Goal: Use online tool/utility: Utilize a website feature to perform a specific function

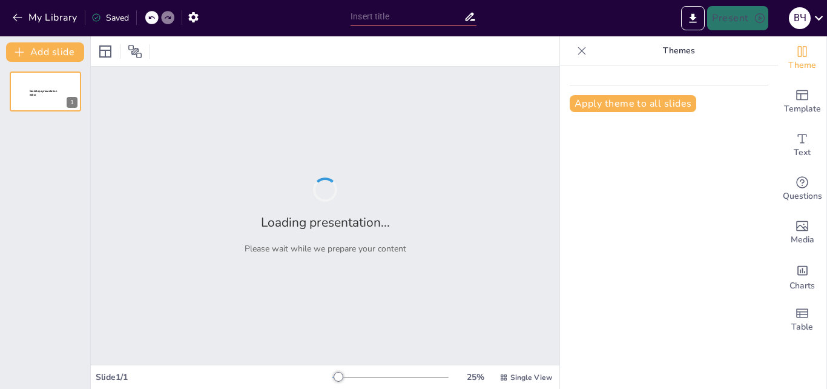
type input "Перспективы и возможности консервативного лечения в органосохраняющей хирургии …"
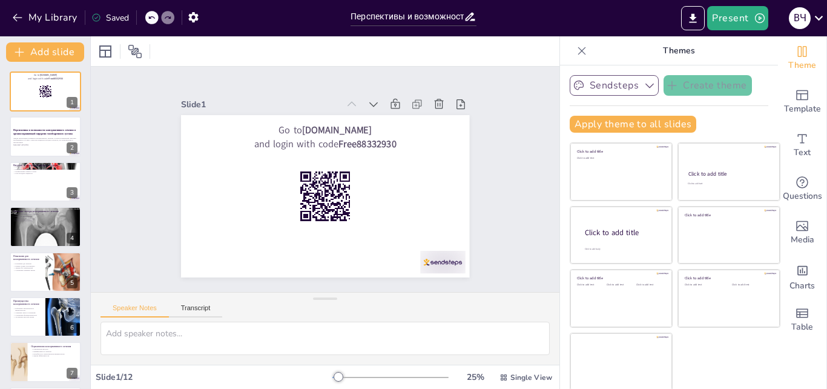
click at [644, 85] on icon "button" at bounding box center [650, 85] width 12 height 12
click at [731, 131] on div "Apply theme to all slides" at bounding box center [669, 124] width 199 height 17
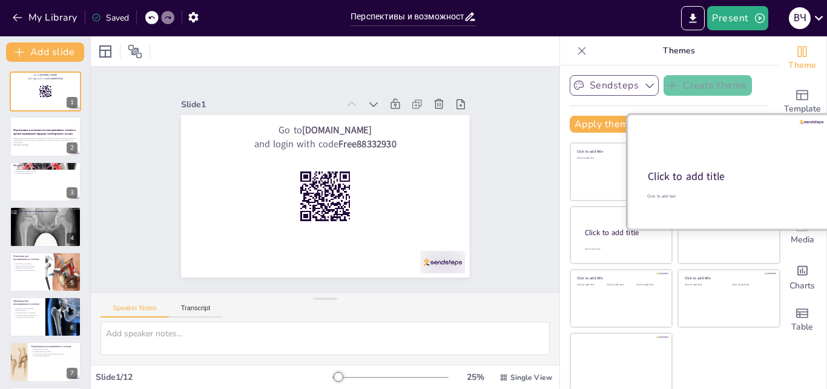
scroll to position [2, 0]
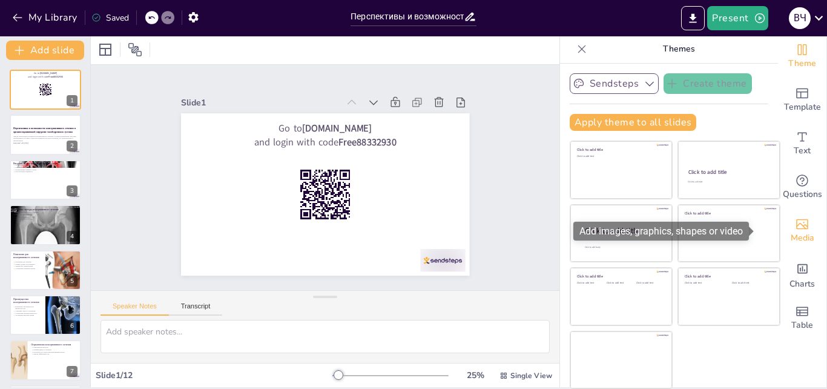
drag, startPoint x: 784, startPoint y: 230, endPoint x: 777, endPoint y: 233, distance: 8.2
click at [795, 230] on icon "Add images, graphics, shapes or video" at bounding box center [802, 224] width 15 height 15
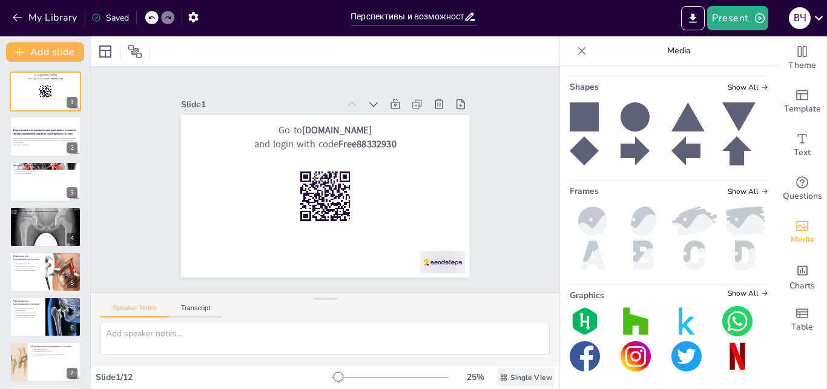
scroll to position [243, 0]
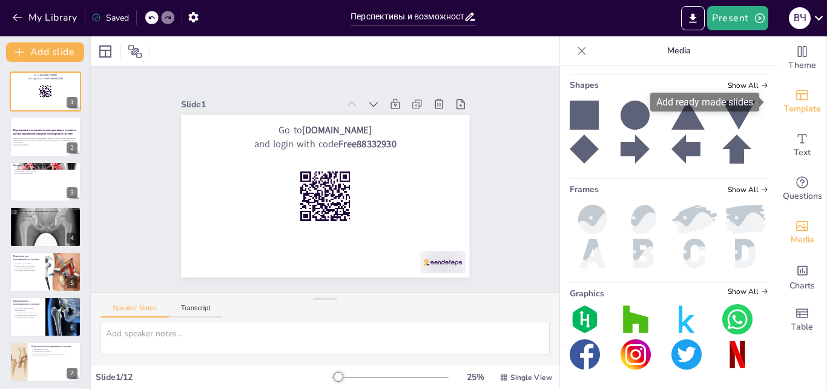
click at [797, 91] on icon "Add ready made slides" at bounding box center [802, 95] width 15 height 15
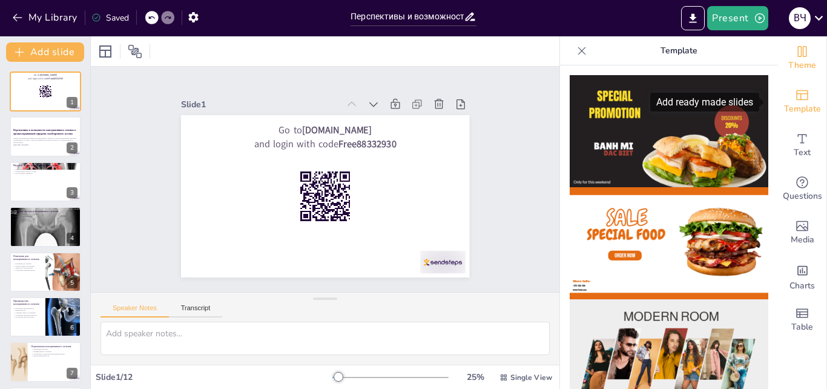
click at [794, 38] on div "Theme" at bounding box center [802, 58] width 48 height 44
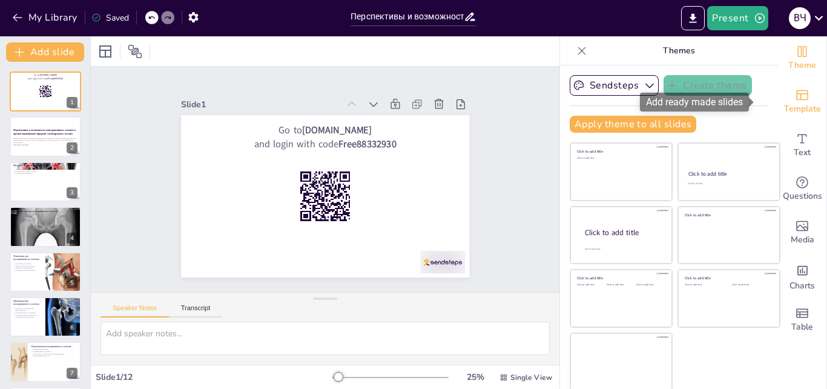
click at [784, 103] on span "Template" at bounding box center [802, 108] width 37 height 13
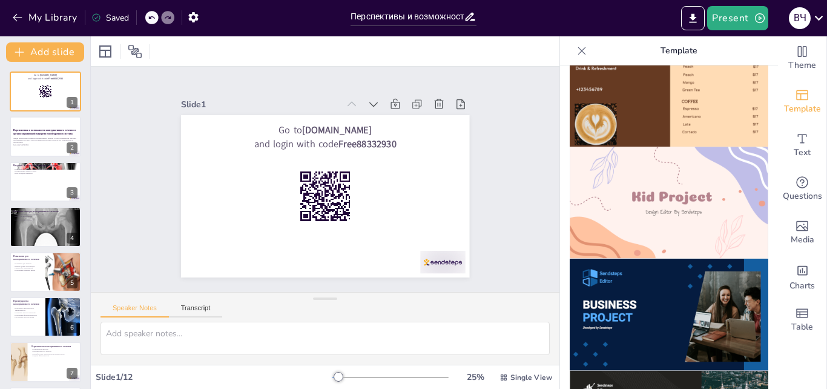
scroll to position [810, 0]
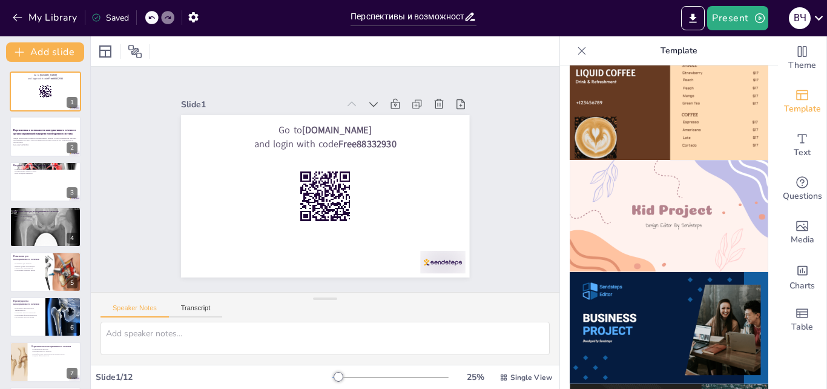
click at [632, 308] on img at bounding box center [669, 328] width 199 height 112
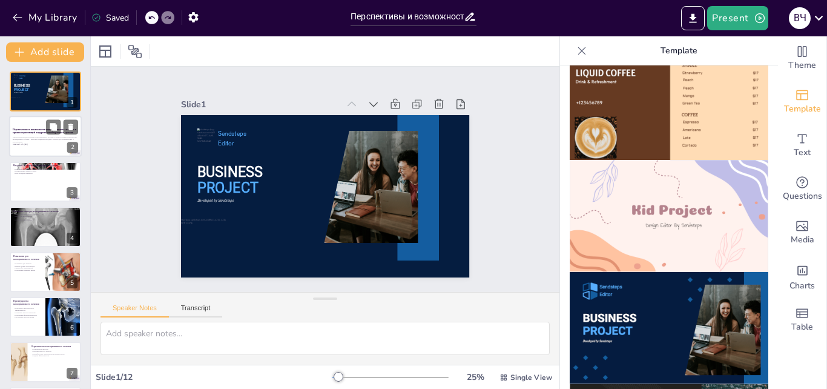
click at [39, 125] on div at bounding box center [45, 136] width 73 height 41
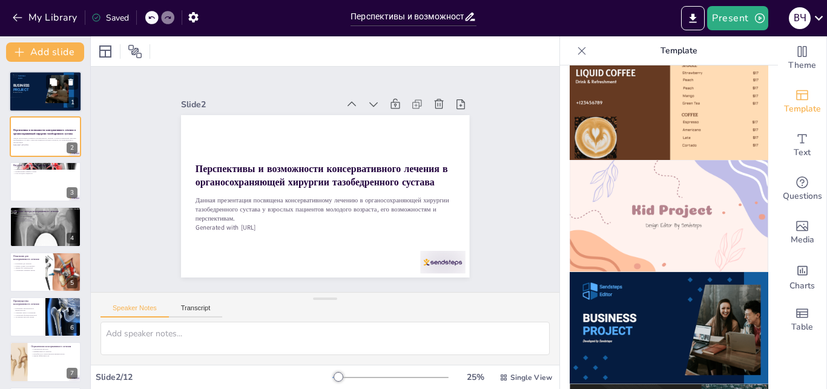
click at [18, 83] on div at bounding box center [45, 91] width 73 height 41
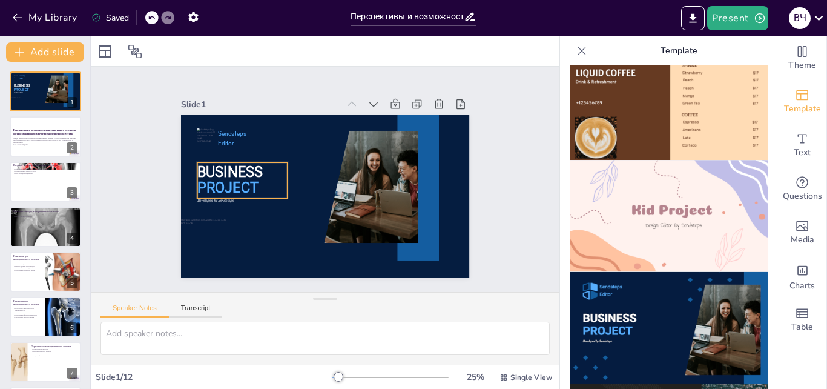
click at [257, 172] on p "PROJECT" at bounding box center [253, 137] width 85 height 69
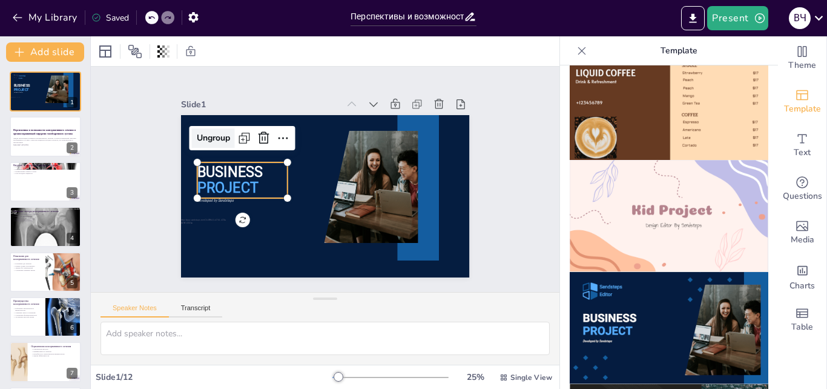
click at [208, 139] on div "Ungroup" at bounding box center [213, 137] width 43 height 19
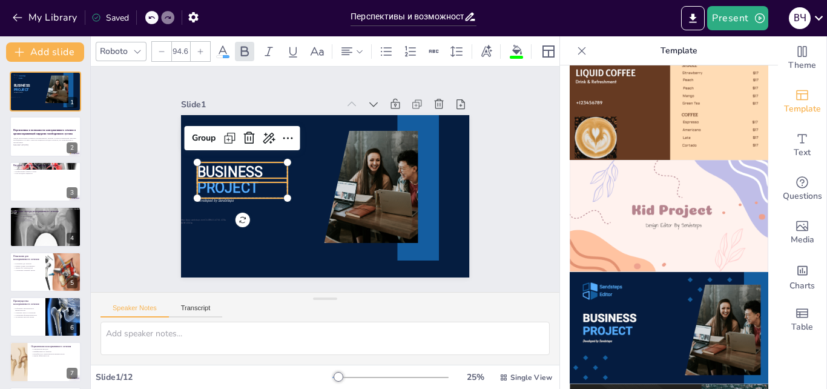
click at [468, 311] on div "Speaker Notes Transcript" at bounding box center [325, 307] width 469 height 29
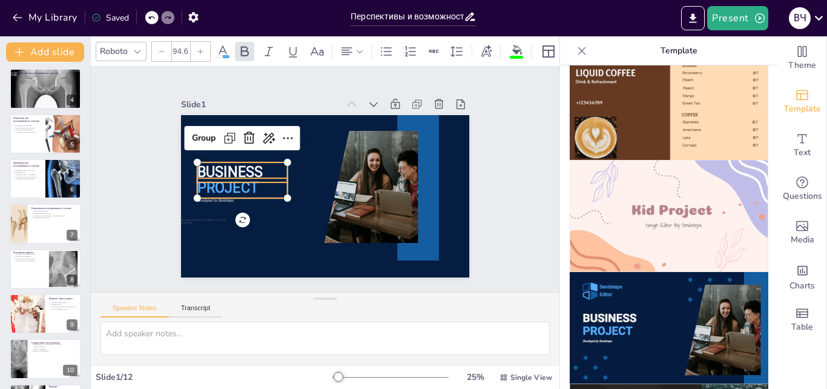
scroll to position [0, 0]
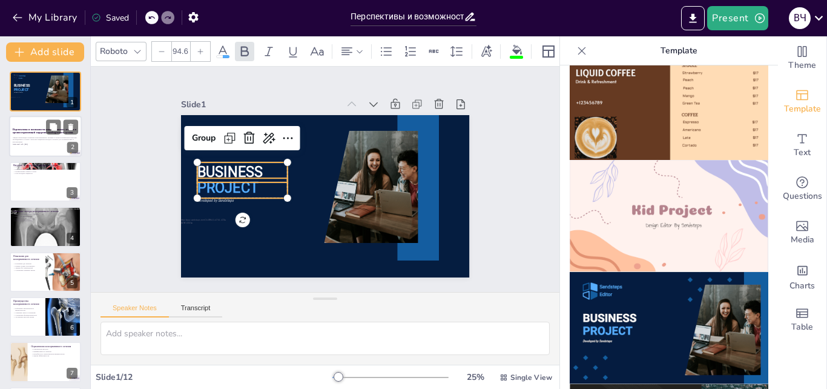
click at [39, 130] on strong "Перспективы и возможности консервативного лечения в органосохраняющей хирургии …" at bounding box center [45, 131] width 64 height 7
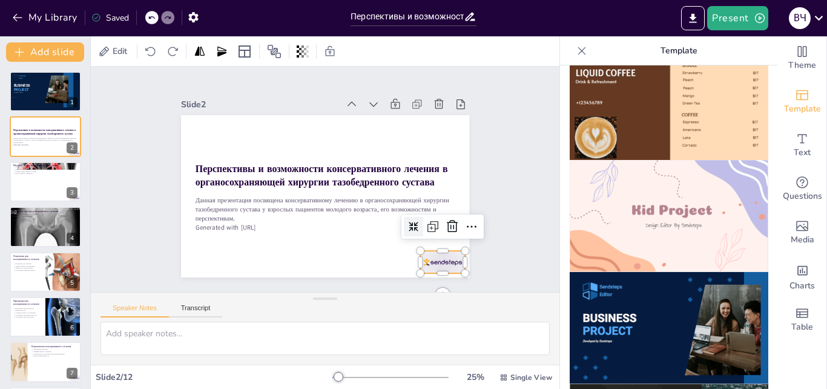
click at [382, 296] on div at bounding box center [357, 319] width 48 height 47
click at [444, 231] on icon at bounding box center [447, 239] width 16 height 16
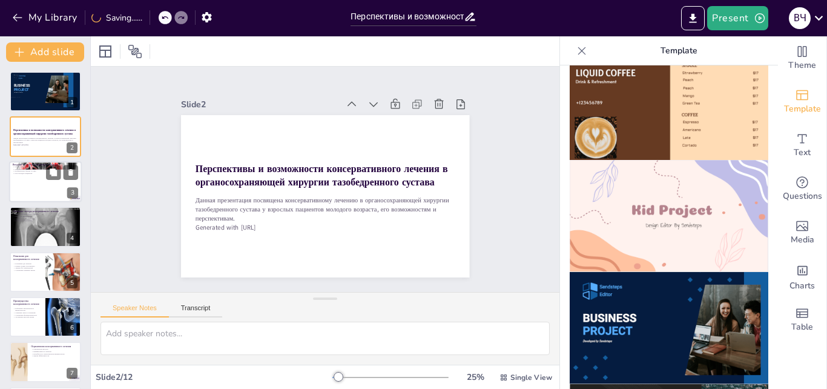
click at [46, 190] on div at bounding box center [45, 181] width 73 height 41
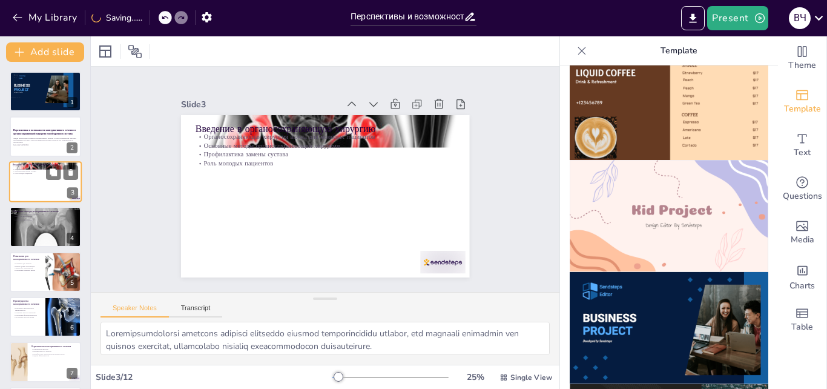
type textarea "Loremipsumdolorsi ametcons adipisci elitseddo eiusmod temporincididu utlabor, e…"
click at [435, 277] on div at bounding box center [411, 294] width 50 height 35
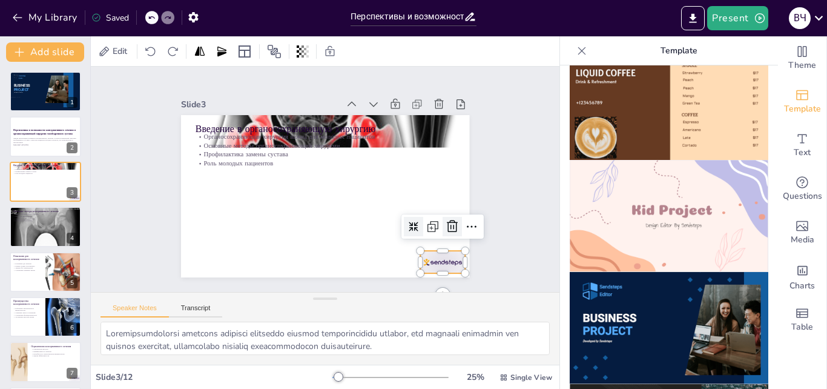
click at [442, 231] on icon at bounding box center [447, 239] width 16 height 16
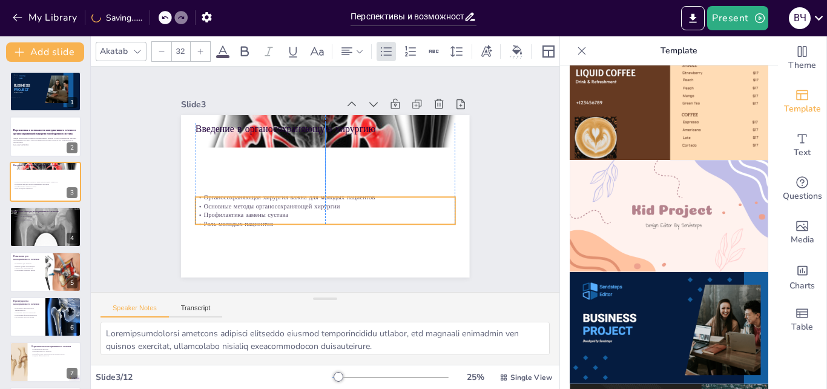
drag, startPoint x: 231, startPoint y: 144, endPoint x: 230, endPoint y: 205, distance: 61.8
click at [230, 205] on p "Основные методы органосохраняющей хирургии" at bounding box center [322, 206] width 259 height 36
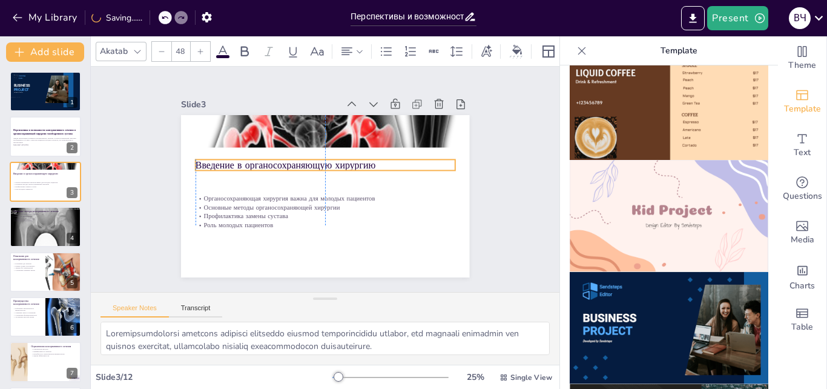
drag, startPoint x: 223, startPoint y: 124, endPoint x: 222, endPoint y: 161, distance: 36.3
click at [222, 161] on p "Введение в органосохраняющую хирургию" at bounding box center [327, 165] width 260 height 41
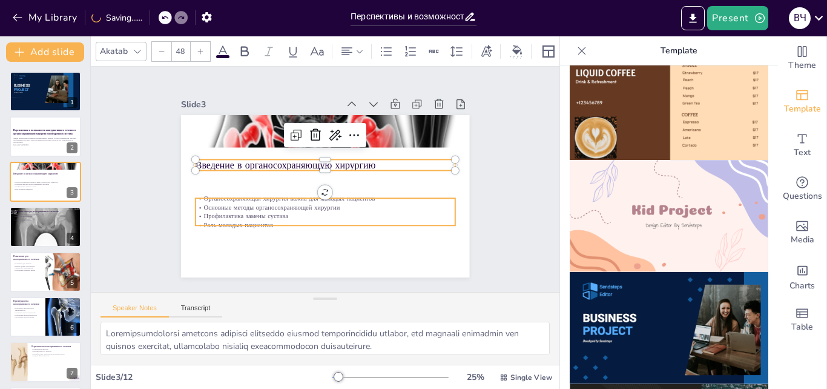
type input "32"
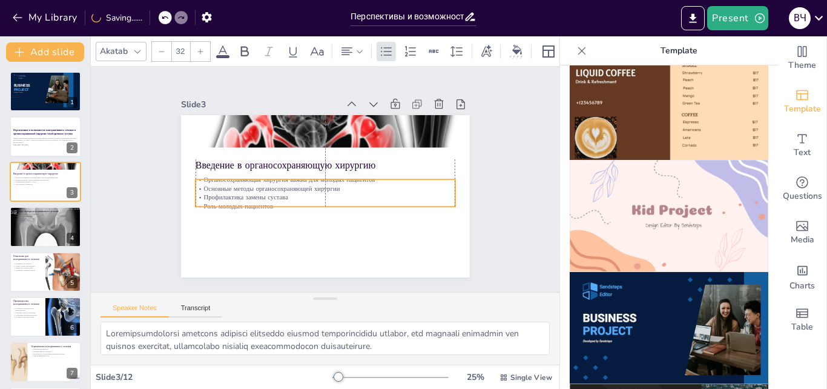
drag, startPoint x: 236, startPoint y: 203, endPoint x: 234, endPoint y: 184, distance: 18.8
click at [234, 184] on p "Основные методы органосохраняющей хирургии" at bounding box center [323, 188] width 259 height 36
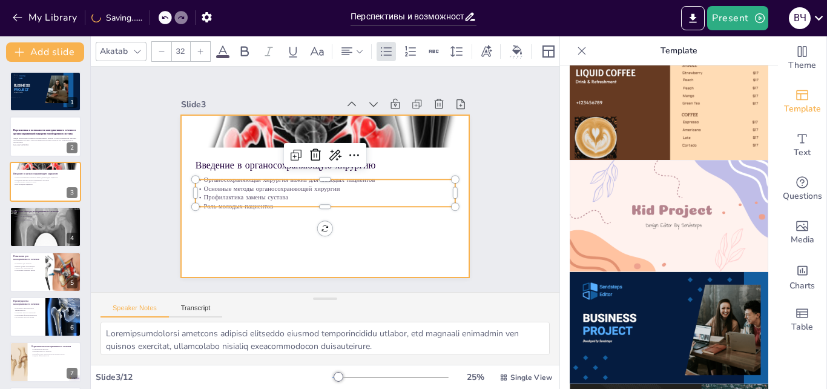
click at [239, 240] on div at bounding box center [323, 196] width 304 height 191
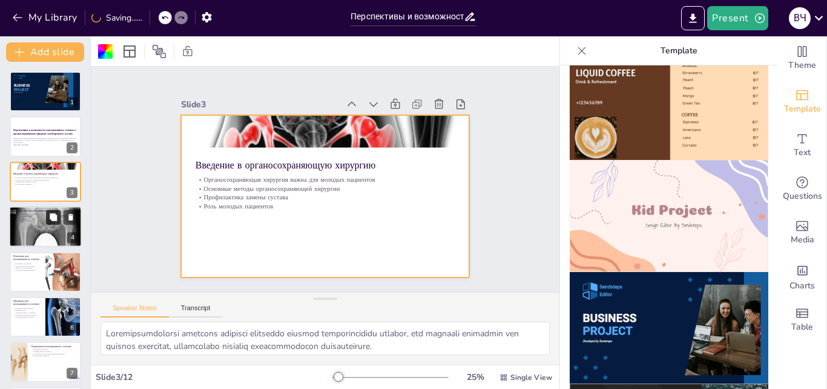
click at [47, 222] on button at bounding box center [53, 217] width 15 height 15
type textarea "Существует множество методов консервативного лечения, которые могут быть адапти…"
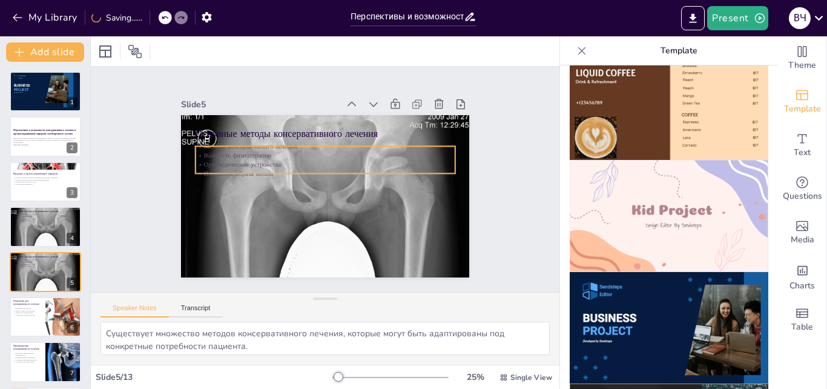
scroll to position [47, 0]
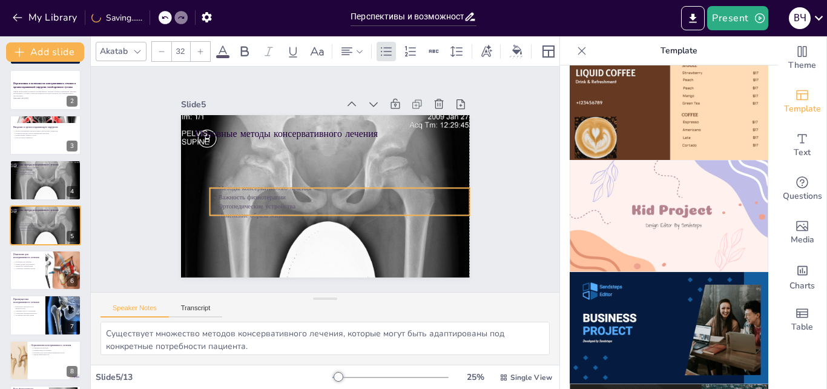
drag, startPoint x: 259, startPoint y: 150, endPoint x: 265, endPoint y: 141, distance: 11.3
click at [267, 185] on p "Важность физиотерапии" at bounding box center [336, 199] width 256 height 63
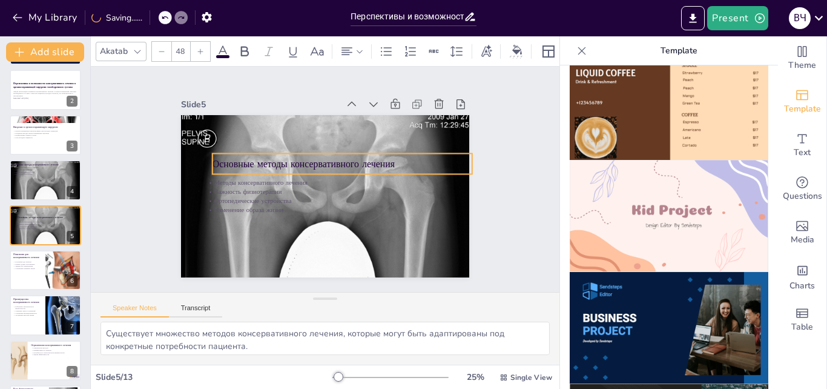
drag, startPoint x: 261, startPoint y: 131, endPoint x: 278, endPoint y: 161, distance: 34.7
click at [278, 161] on p "Основные методы консервативного лечения" at bounding box center [344, 165] width 260 height 41
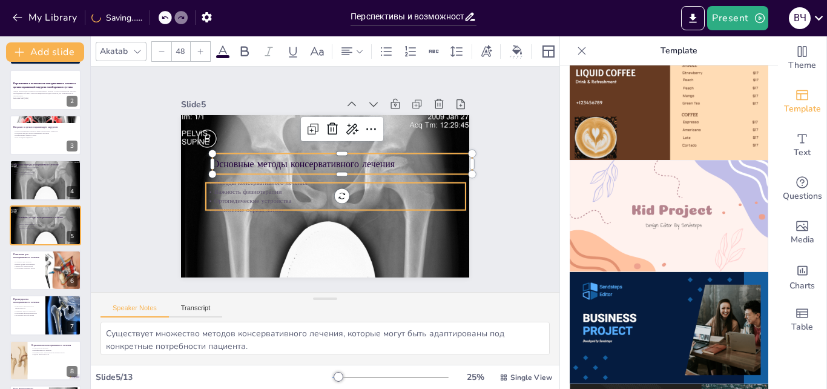
type input "32"
click at [218, 179] on p "Методы консервативного лечения" at bounding box center [334, 184] width 259 height 36
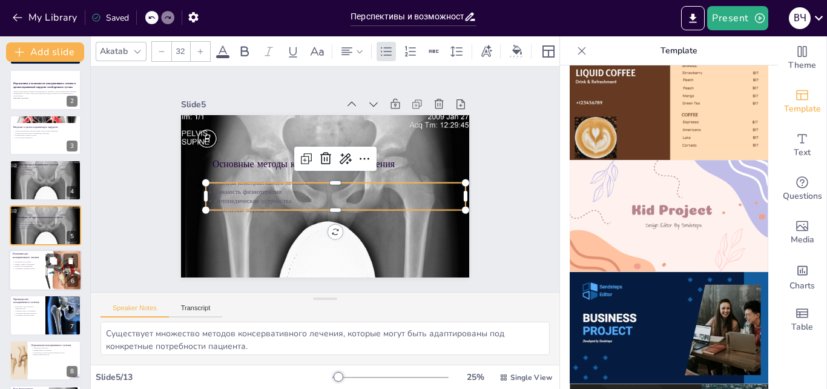
click at [55, 279] on div at bounding box center [63, 270] width 65 height 41
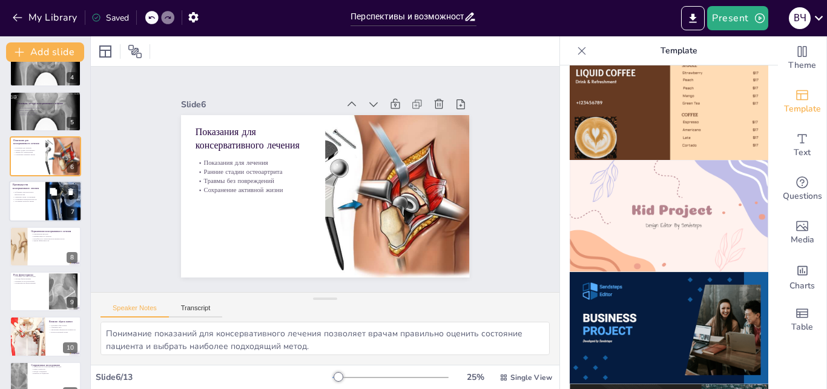
click at [60, 191] on button at bounding box center [53, 192] width 15 height 15
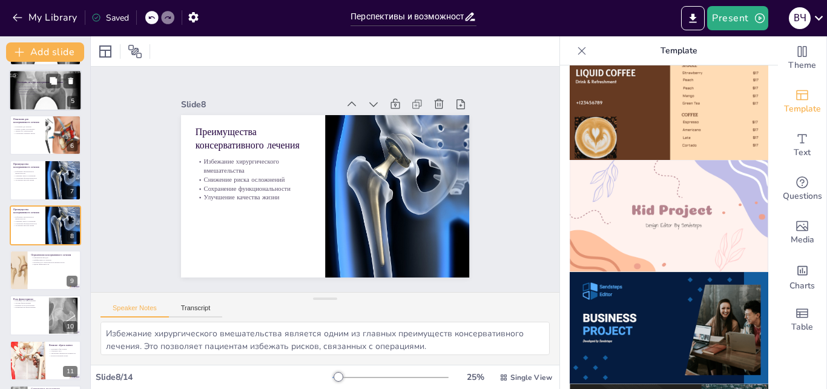
scroll to position [0, 0]
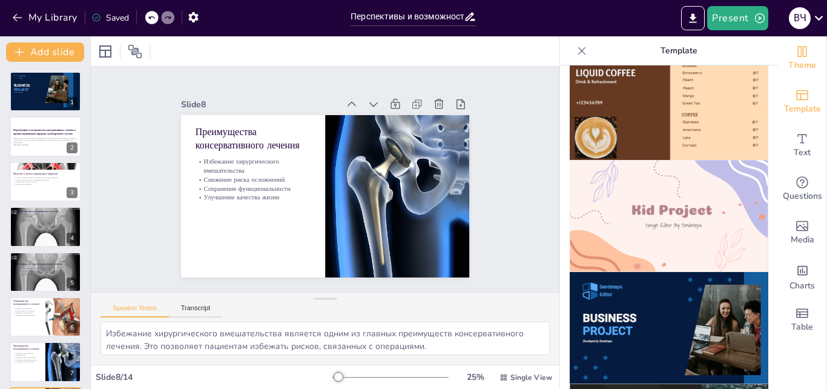
click at [798, 55] on icon "Change the overall theme" at bounding box center [802, 51] width 9 height 11
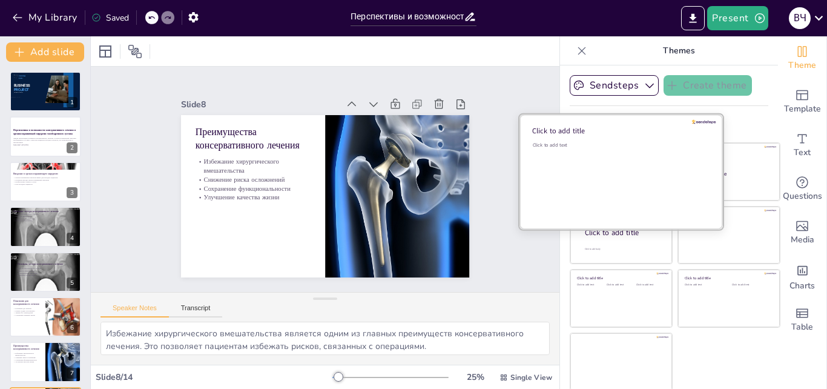
click at [614, 188] on div "Click to add text" at bounding box center [619, 179] width 173 height 75
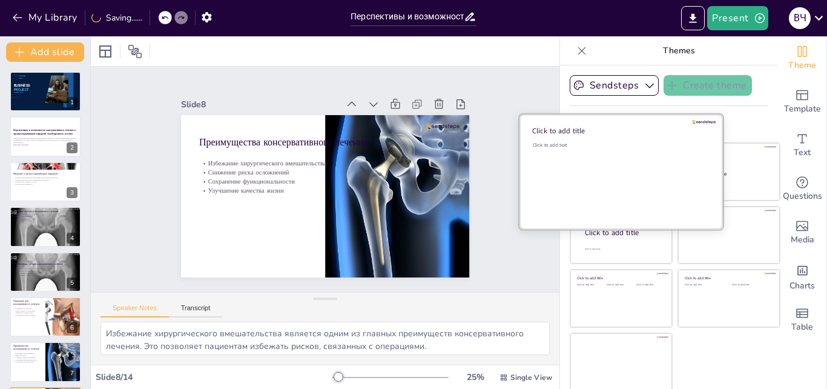
click at [533, 146] on div "Click to add text" at bounding box center [619, 145] width 173 height 7
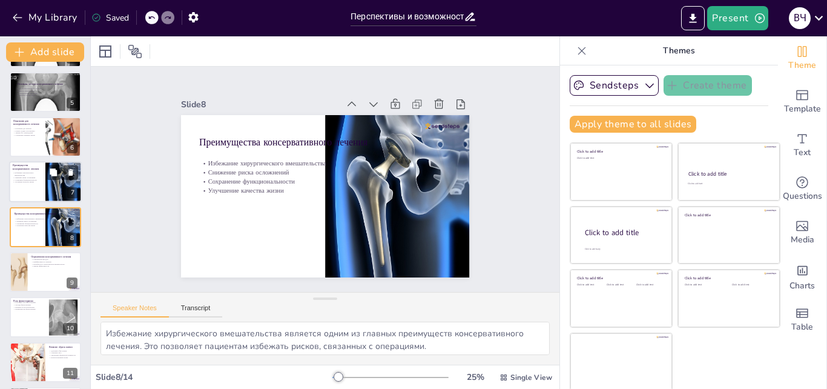
click at [34, 182] on p "Улучшение качества жизни" at bounding box center [27, 182] width 29 height 2
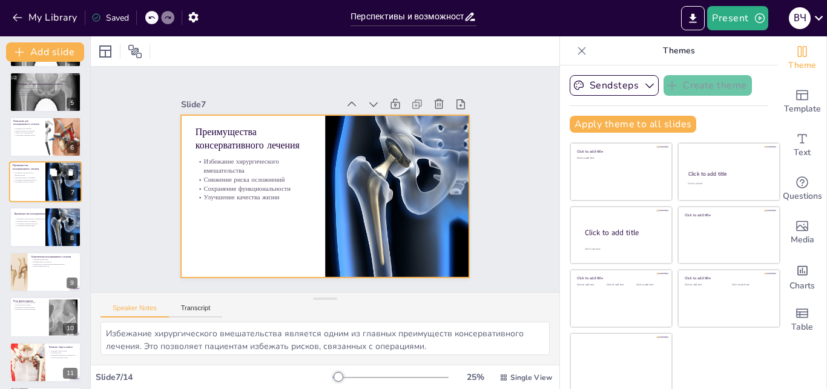
scroll to position [136, 0]
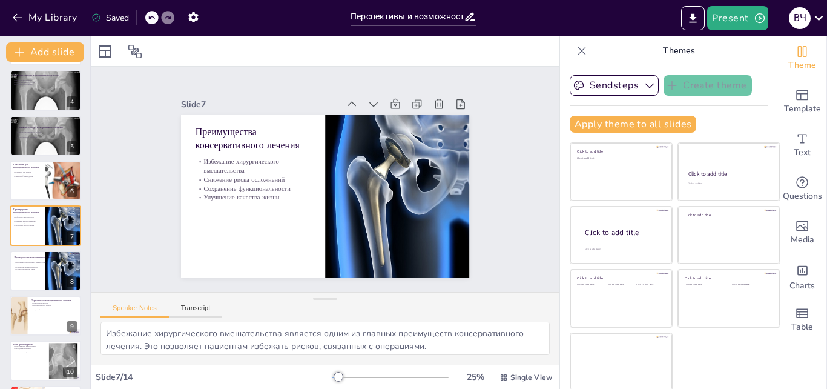
click at [39, 247] on div "BUSINESS PROJECT Sendsteps Editor Developed by Sendsteps 1 Перспективы и возмож…" at bounding box center [45, 248] width 90 height 626
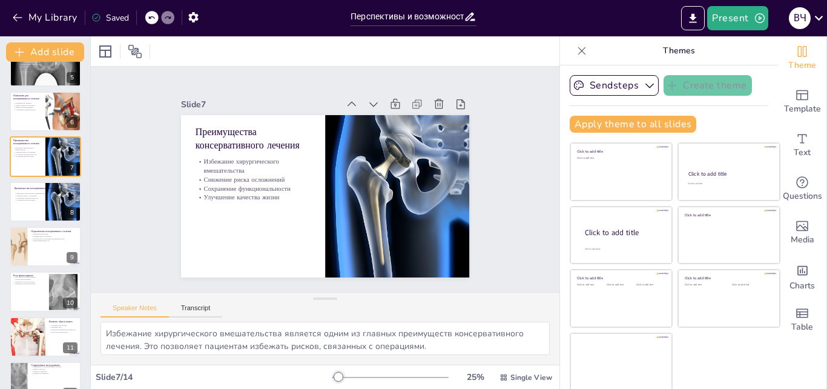
scroll to position [318, 0]
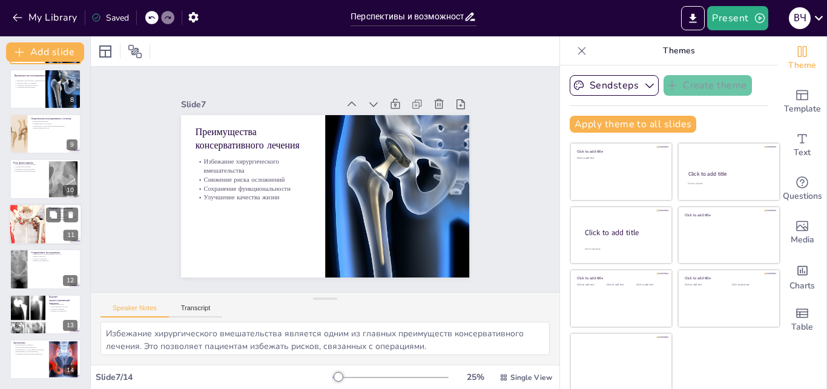
click at [38, 231] on div at bounding box center [27, 224] width 84 height 41
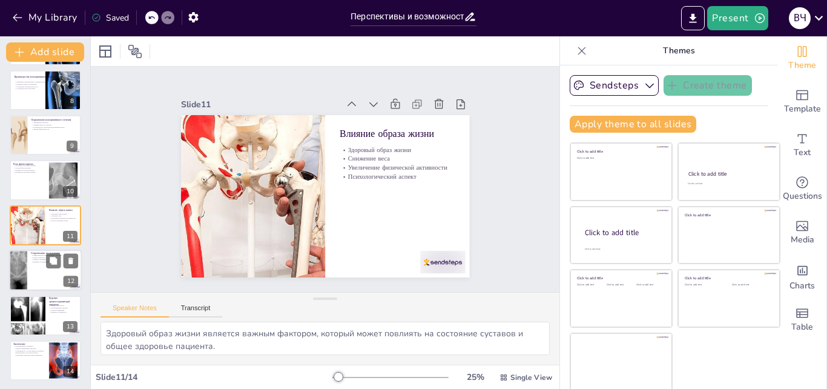
click at [28, 273] on div at bounding box center [45, 270] width 73 height 41
type textarea "Эффективность консервативных методов подтверждается новыми исследованиями, что …"
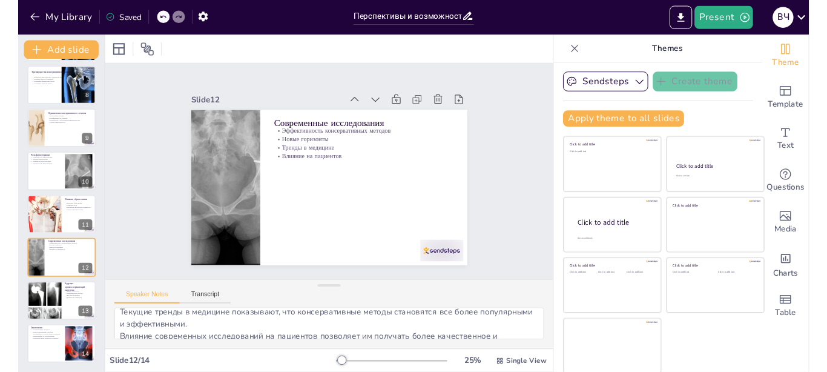
scroll to position [79, 0]
